Goal: Find specific page/section: Find specific page/section

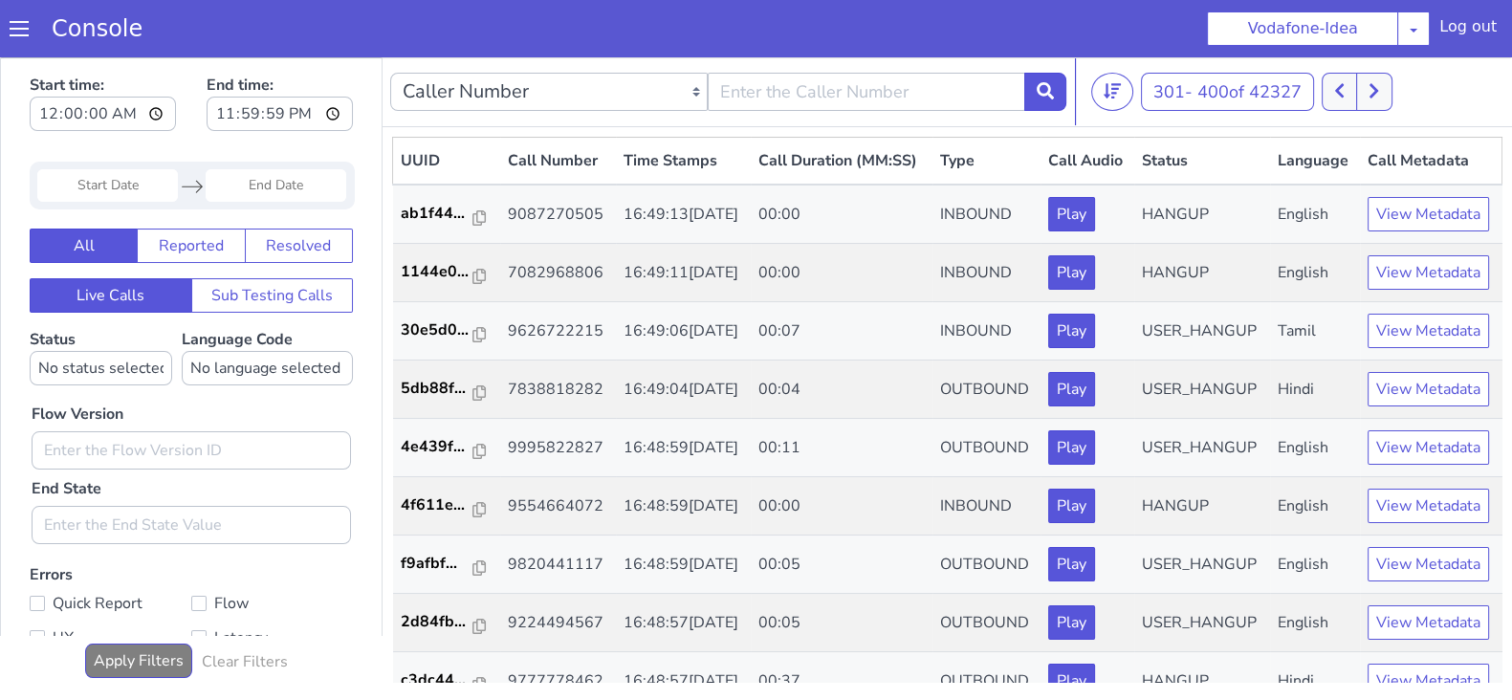
click at [1336, 87] on button at bounding box center [1339, 92] width 35 height 38
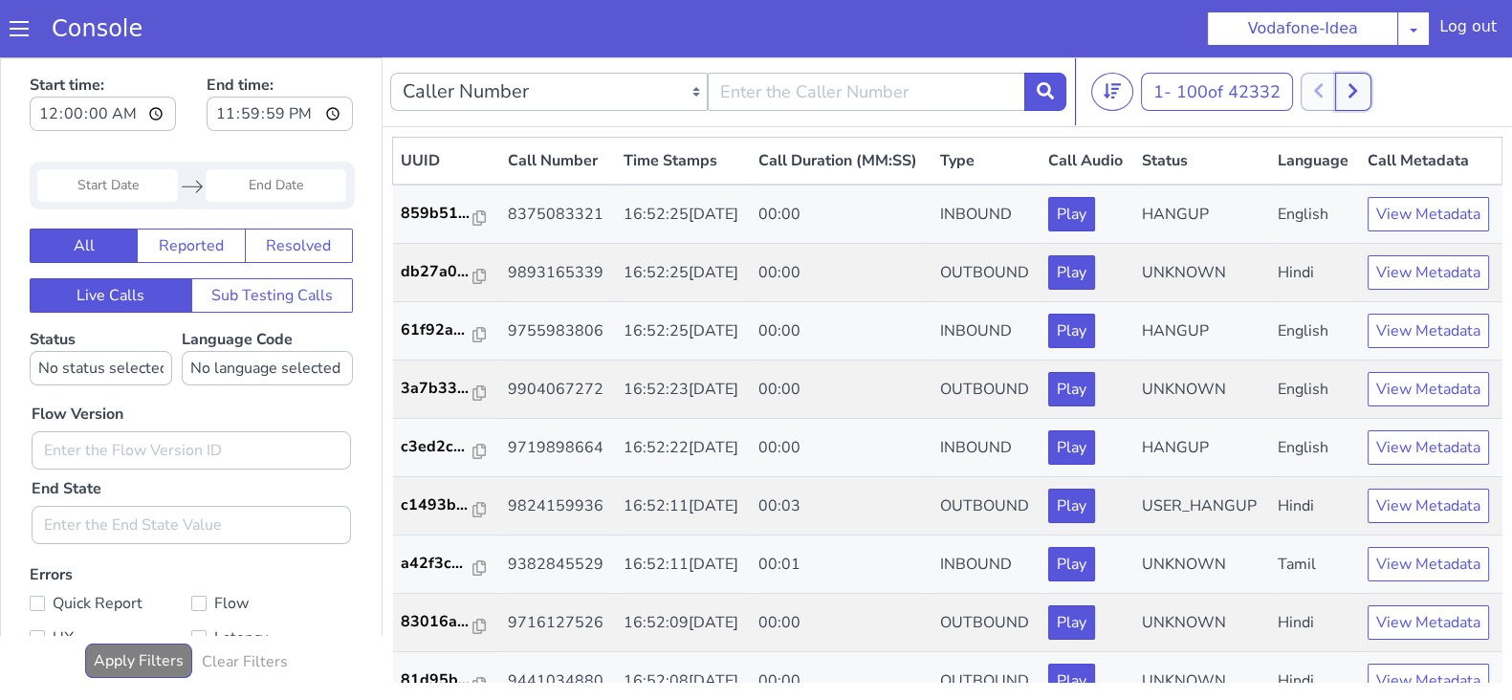
click at [1358, 93] on icon at bounding box center [1352, 90] width 11 height 17
click at [1353, 78] on button at bounding box center [1339, 92] width 35 height 38
